Goal: Download file/media

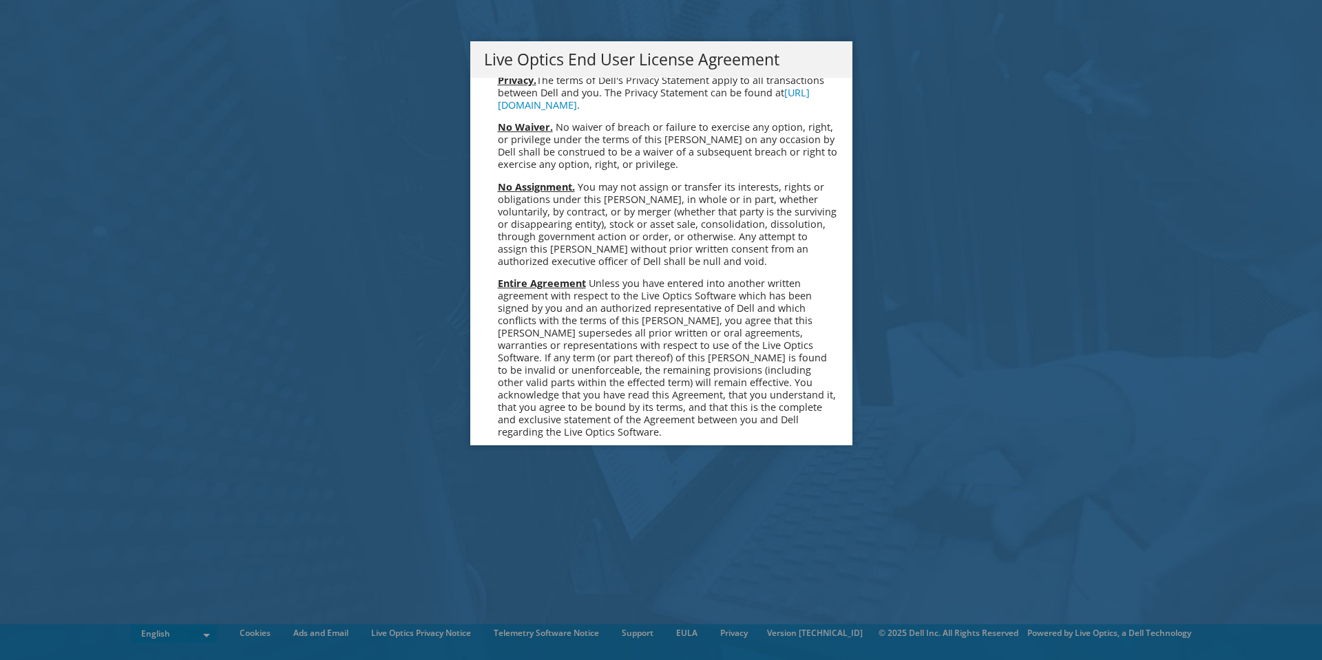
scroll to position [5207, 0]
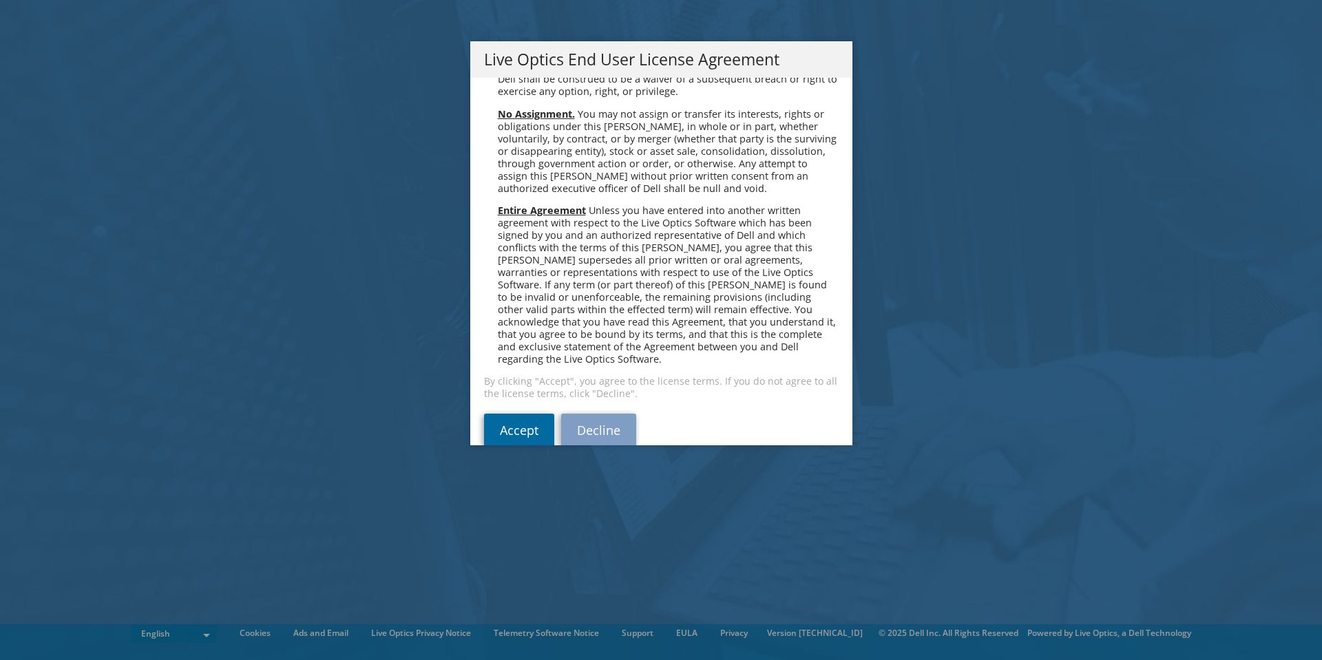
click at [495, 414] on link "Accept" at bounding box center [519, 430] width 70 height 33
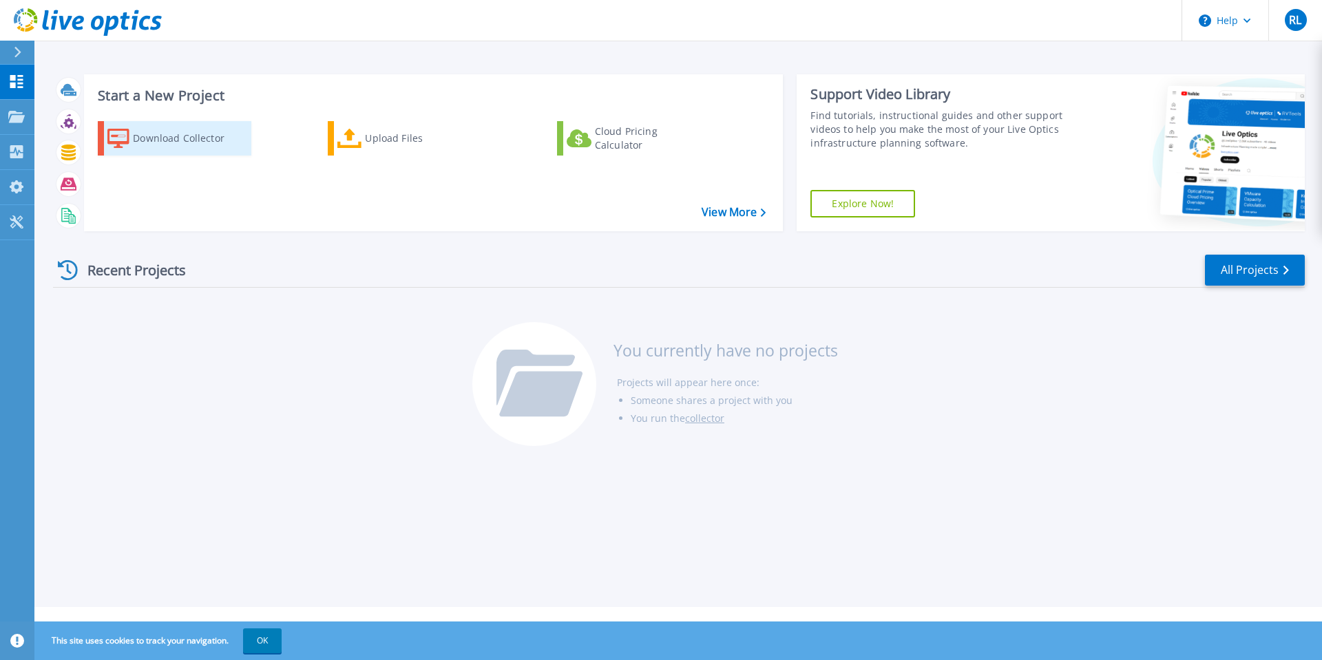
click at [143, 135] on div "Download Collector" at bounding box center [188, 139] width 110 height 28
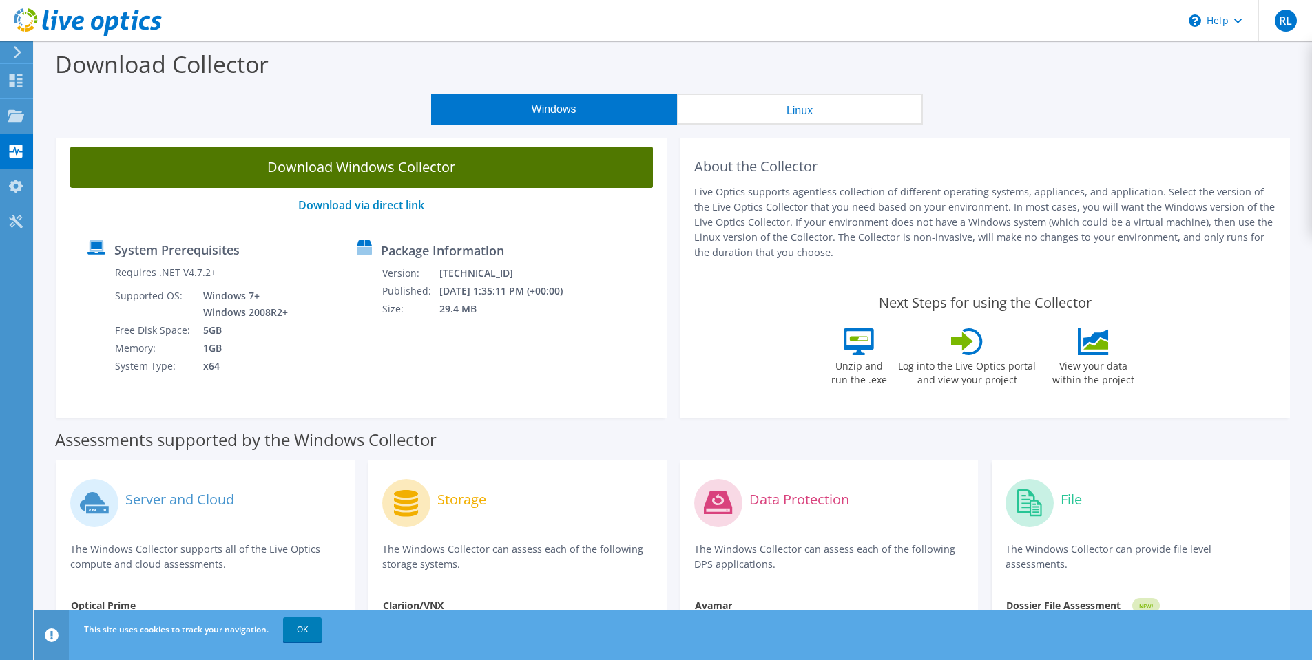
click at [345, 171] on link "Download Windows Collector" at bounding box center [361, 167] width 583 height 41
